Goal: Information Seeking & Learning: Learn about a topic

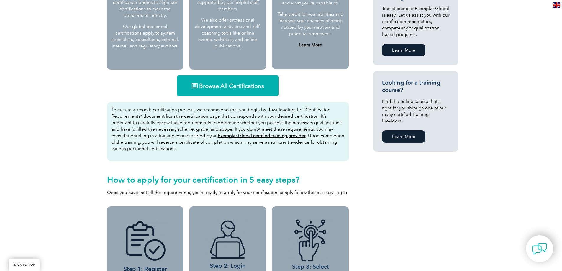
scroll to position [404, 0]
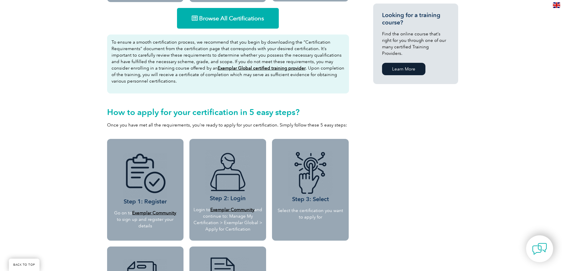
click at [202, 25] on link "Browse All Certifications" at bounding box center [228, 18] width 102 height 21
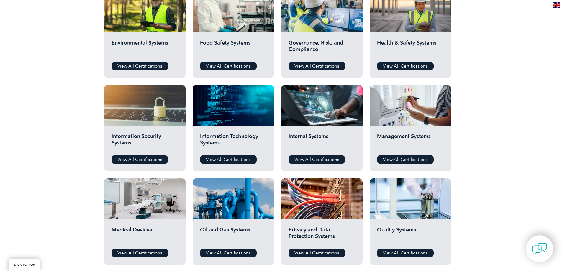
scroll to position [236, 0]
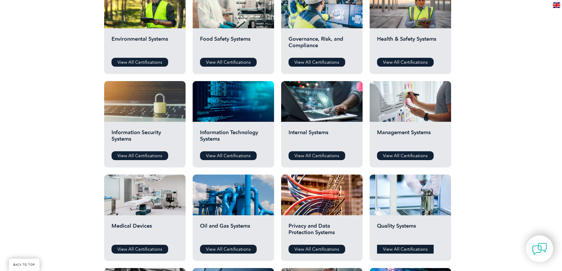
click at [399, 252] on link "View All Certifications" at bounding box center [405, 249] width 57 height 9
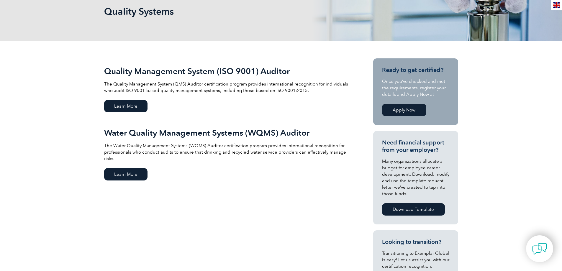
scroll to position [118, 0]
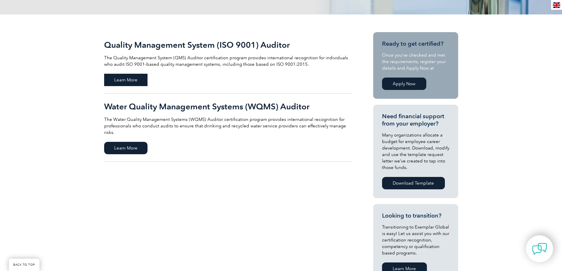
click at [134, 80] on span "Learn More" at bounding box center [125, 80] width 43 height 12
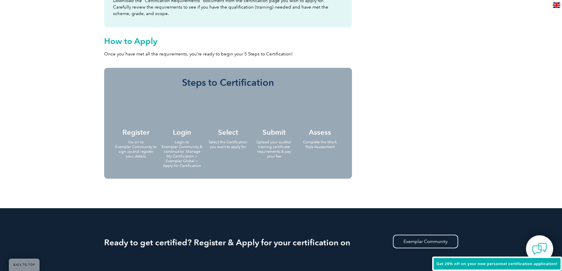
scroll to position [538, 0]
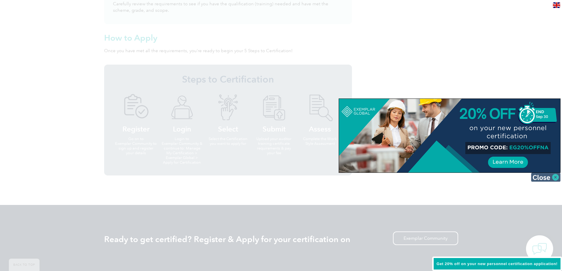
click at [556, 179] on img at bounding box center [545, 177] width 29 height 9
